Goal: Communication & Community: Answer question/provide support

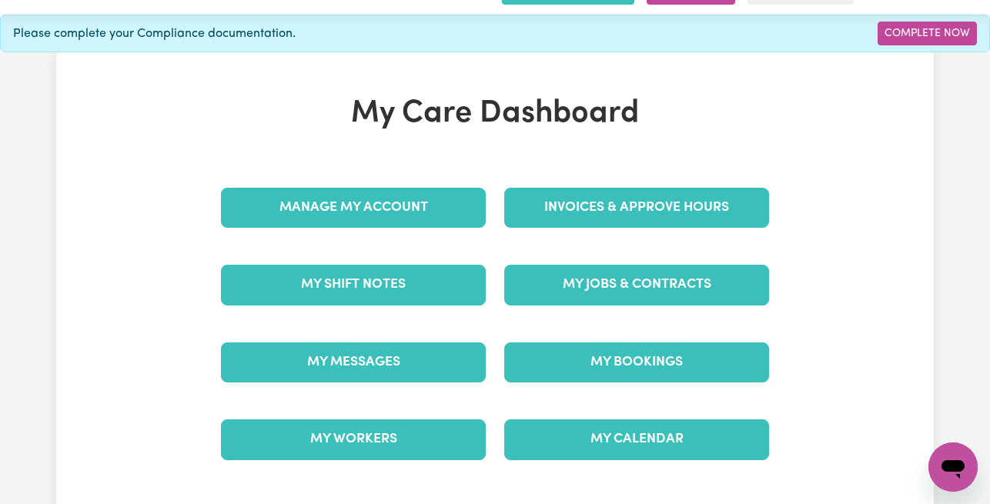
scroll to position [54, 0]
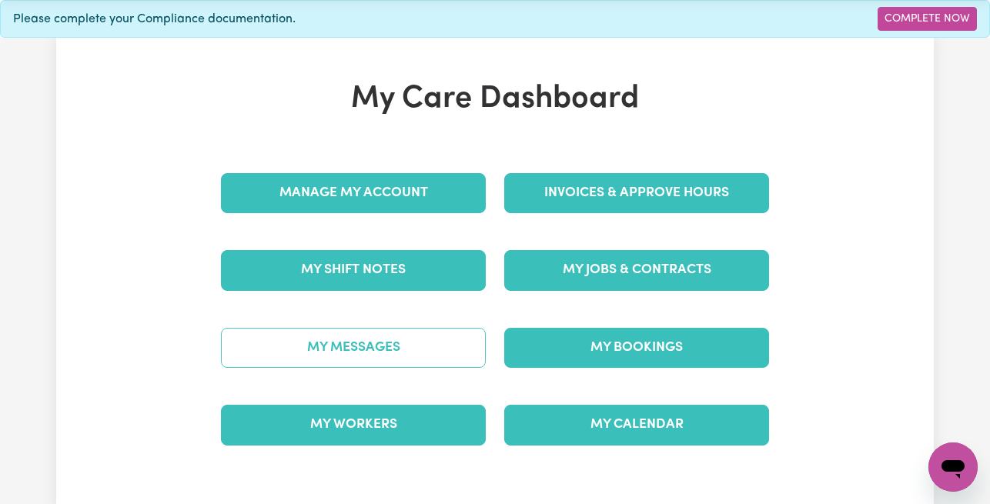
click at [363, 349] on link "My Messages" at bounding box center [353, 348] width 265 height 40
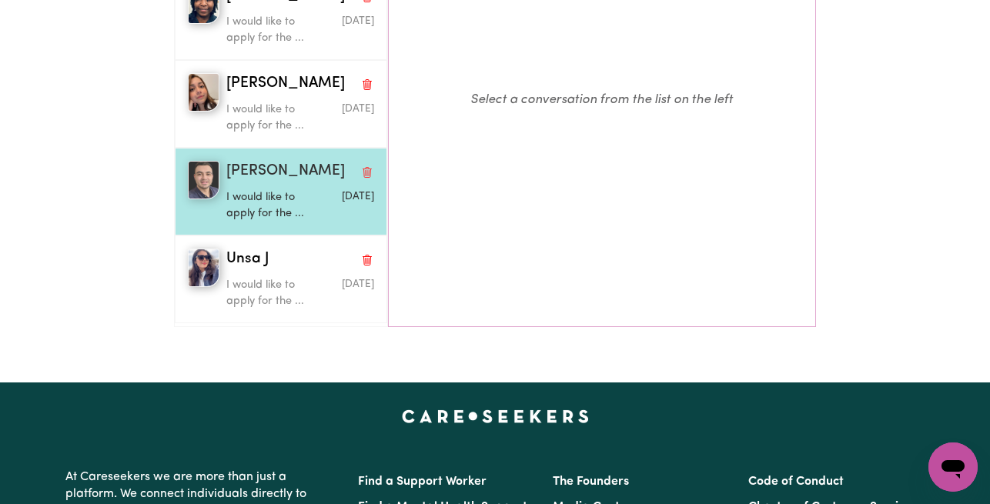
scroll to position [363, 0]
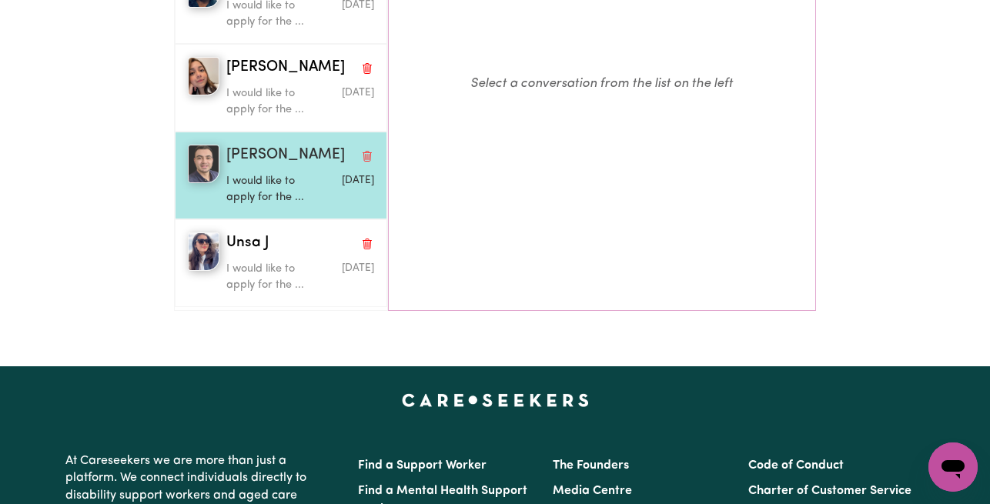
click at [279, 210] on div "Sebastian G I would like to apply for the ... Mar 12 2025" at bounding box center [281, 176] width 212 height 88
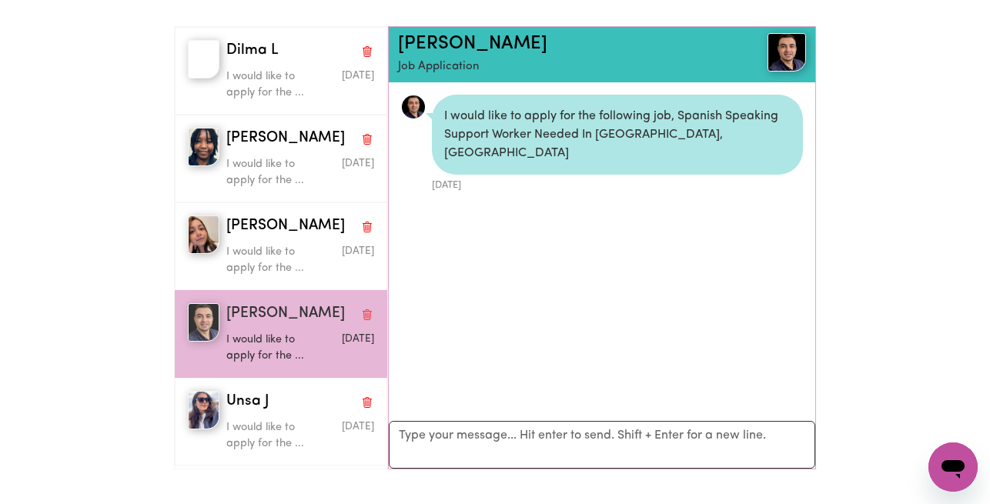
scroll to position [173, 0]
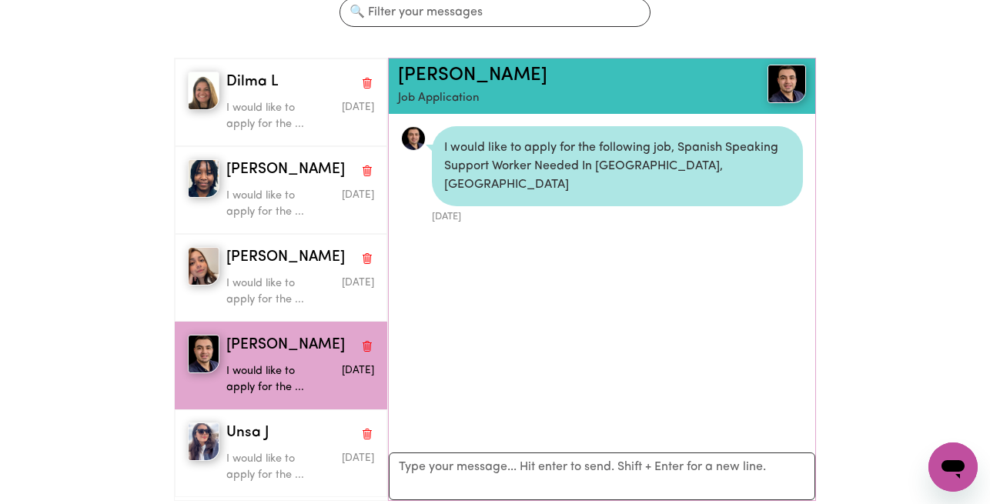
click at [469, 61] on div "Sebastian G Job Application" at bounding box center [602, 85] width 426 height 55
click at [458, 73] on link "[PERSON_NAME]" at bounding box center [472, 75] width 149 height 18
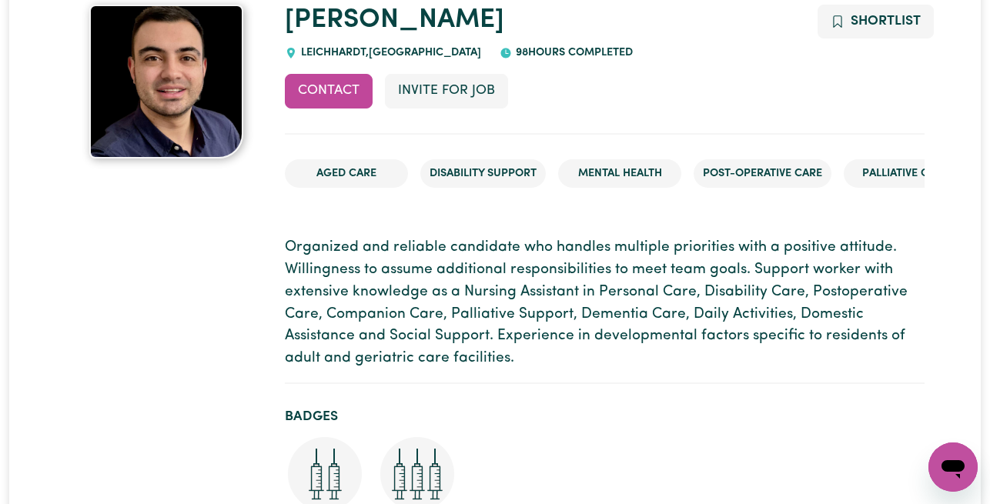
scroll to position [142, 0]
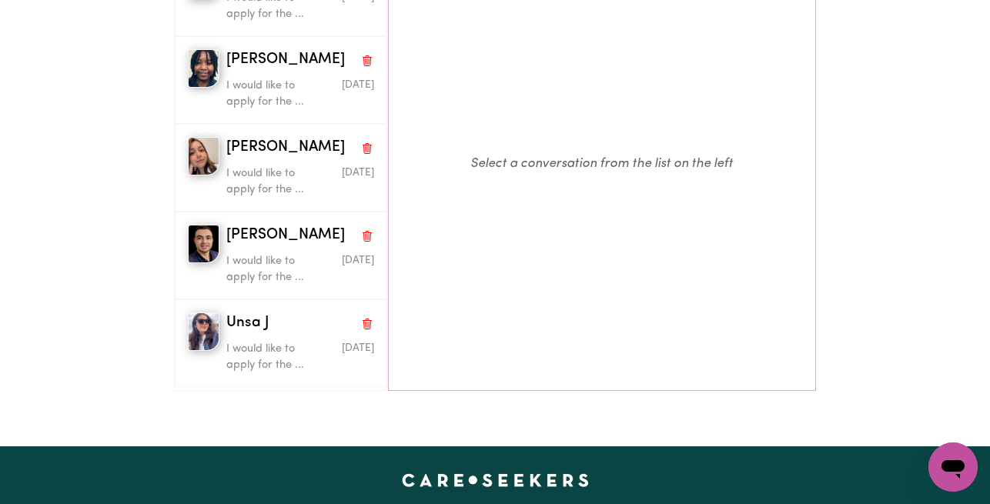
scroll to position [289, 0]
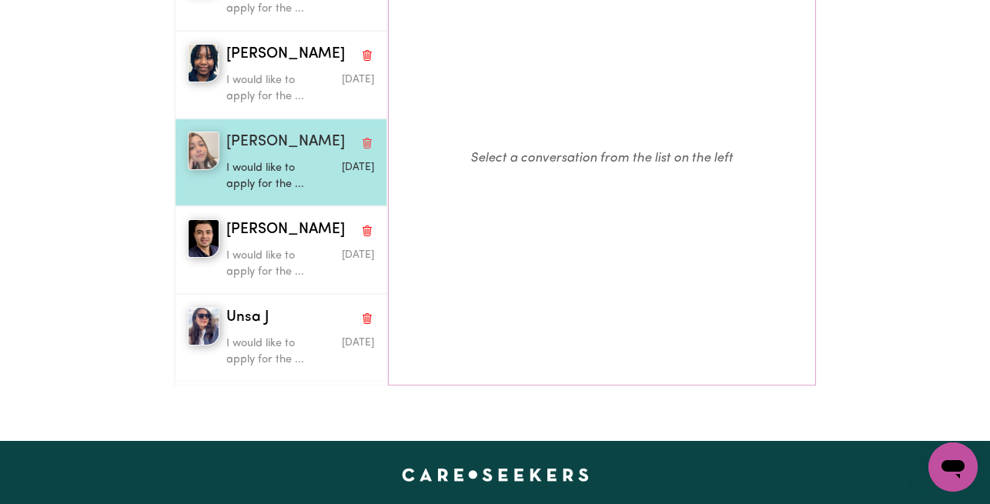
click at [249, 155] on div "I would like to apply for the ..." at bounding box center [275, 173] width 98 height 39
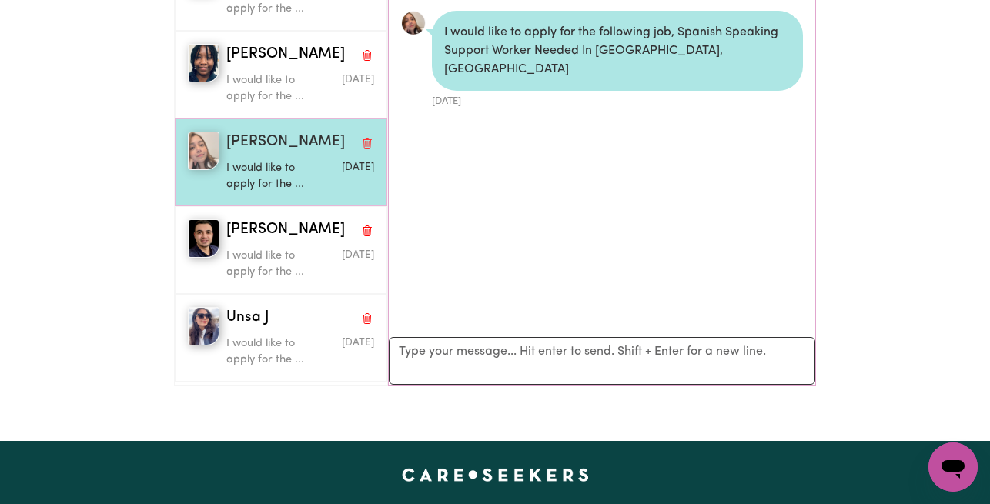
scroll to position [9, 0]
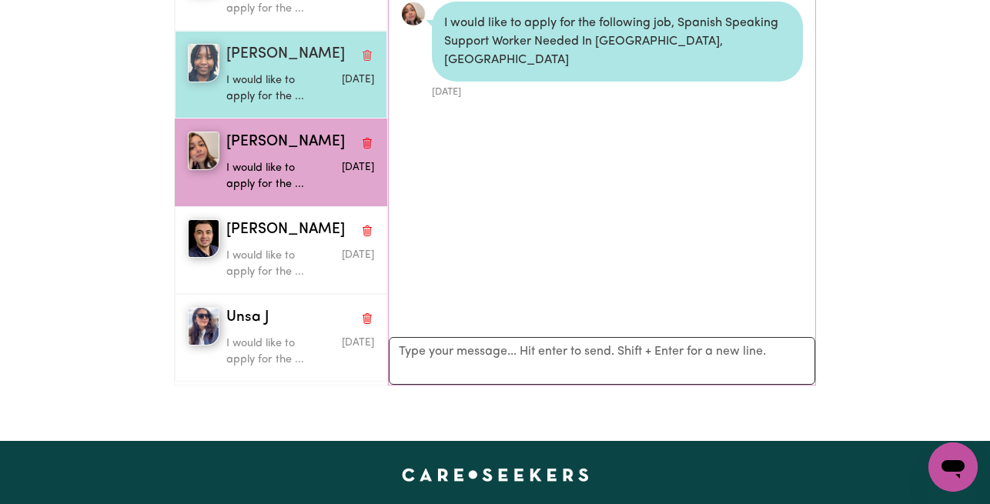
click at [259, 93] on p "I would like to apply for the ..." at bounding box center [275, 88] width 98 height 33
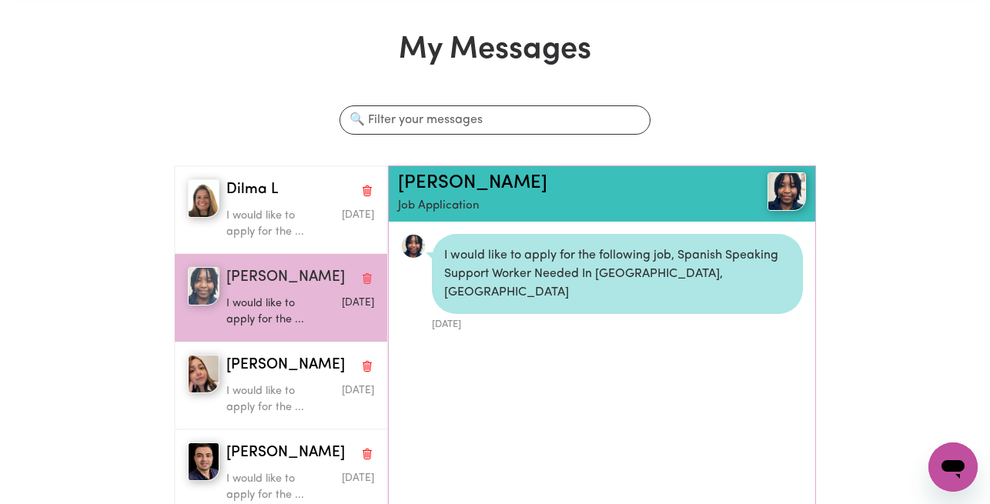
scroll to position [64, 0]
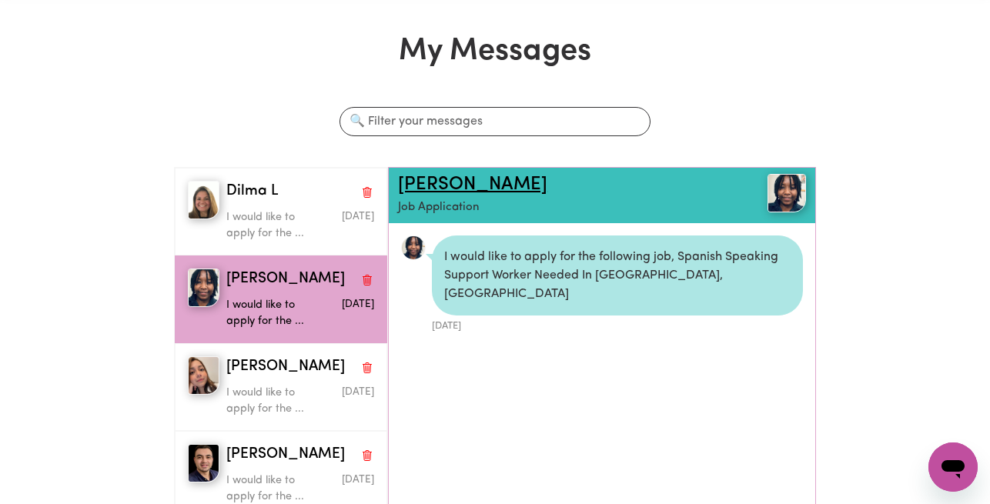
drag, startPoint x: 563, startPoint y: 187, endPoint x: 403, endPoint y: 181, distance: 160.2
click at [403, 181] on h2 "[PERSON_NAME]" at bounding box center [567, 185] width 339 height 22
copy link "[PERSON_NAME]"
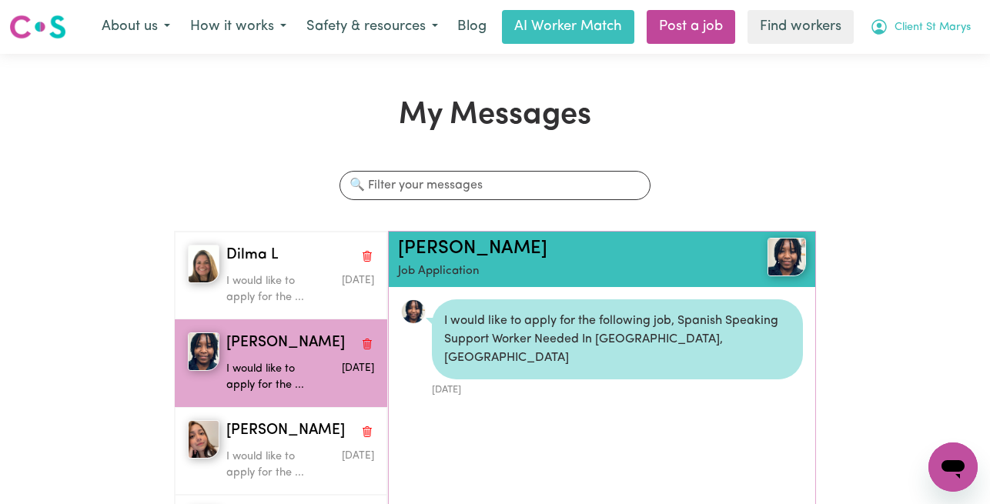
click at [939, 35] on span "Client St Marys" at bounding box center [932, 27] width 76 height 17
click at [908, 78] on link "Logout" at bounding box center [919, 88] width 122 height 29
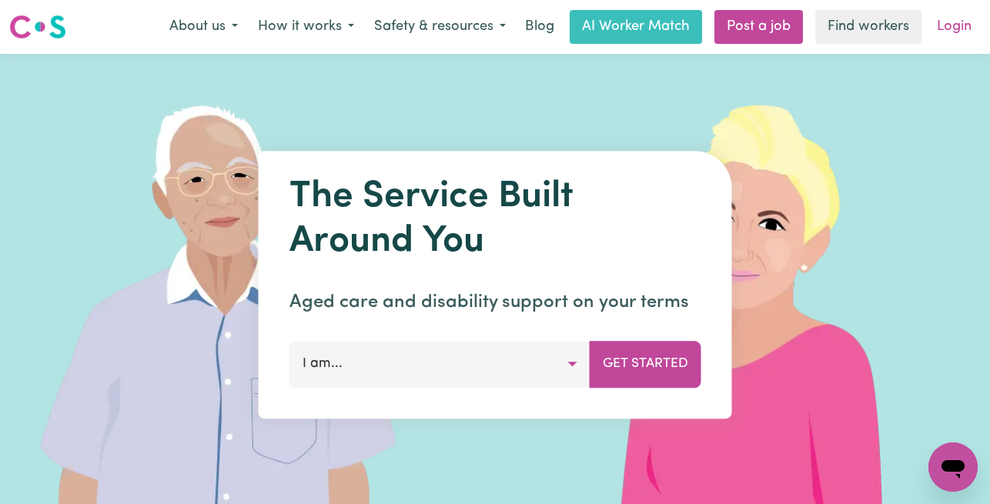
click at [951, 26] on link "Login" at bounding box center [953, 27] width 53 height 34
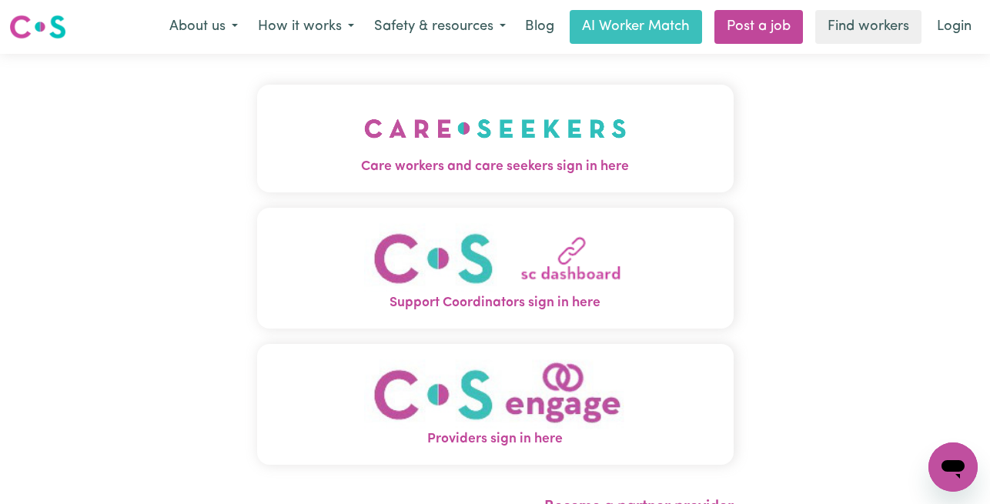
click at [484, 94] on button "Care workers and care seekers sign in here" at bounding box center [495, 139] width 476 height 108
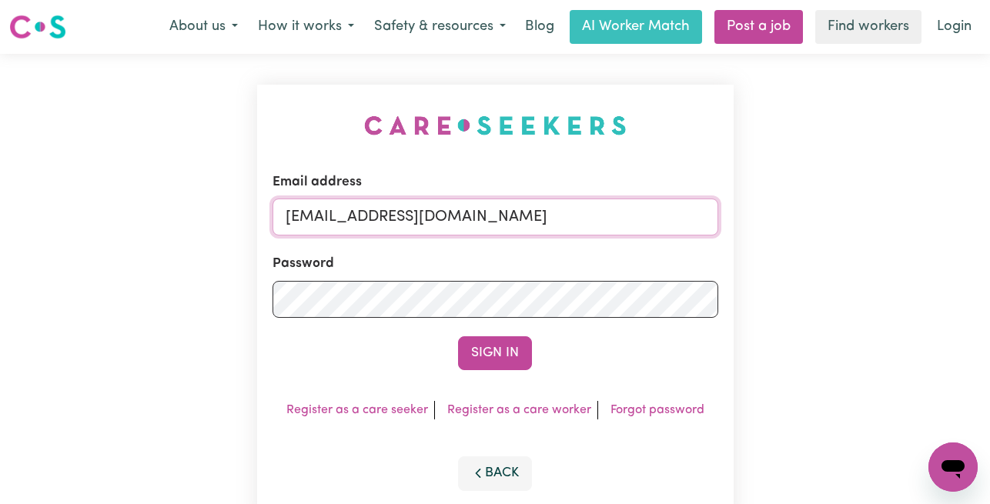
drag, startPoint x: 656, startPoint y: 219, endPoint x: 366, endPoint y: 218, distance: 290.1
click at [366, 218] on input "[EMAIL_ADDRESS][DOMAIN_NAME]" at bounding box center [495, 217] width 446 height 37
paste input "AlisonKerfootPAWA"
type input "[EMAIL_ADDRESS][DOMAIN_NAME]"
click at [458, 336] on button "Sign In" at bounding box center [495, 353] width 74 height 34
